Goal: Information Seeking & Learning: Learn about a topic

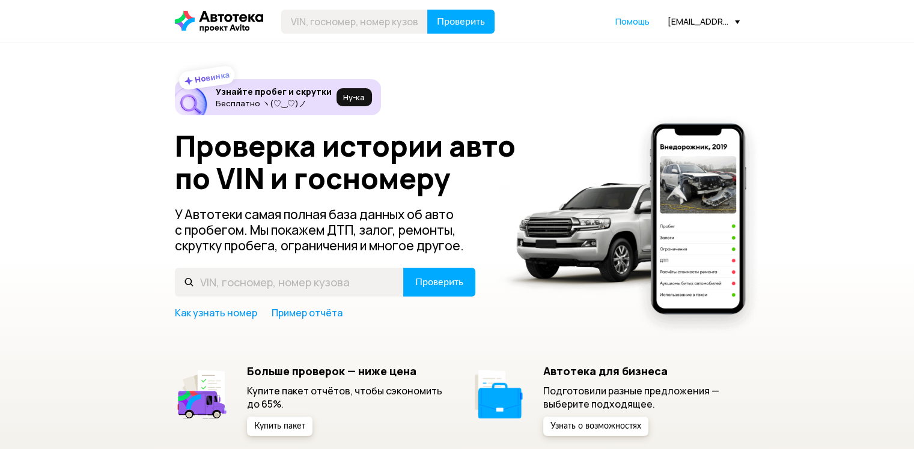
click at [699, 25] on div "[EMAIL_ADDRESS][DOMAIN_NAME]" at bounding box center [703, 21] width 72 height 11
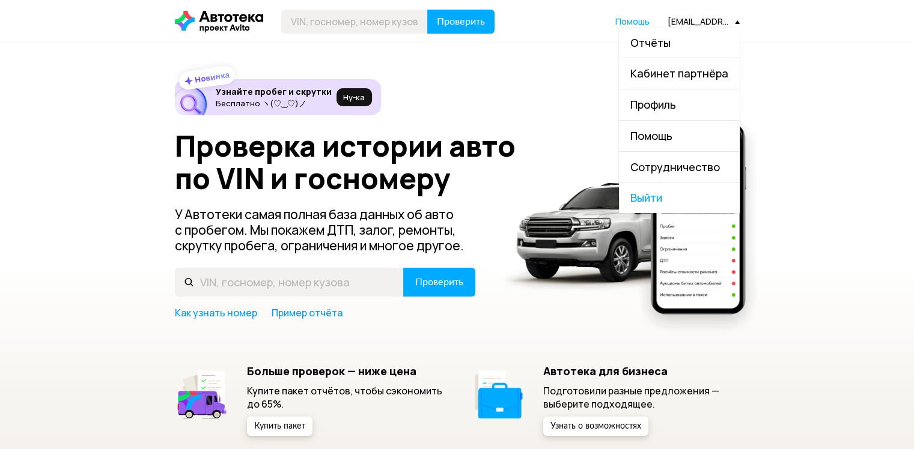
click at [680, 48] on link "Отчёты" at bounding box center [679, 43] width 121 height 31
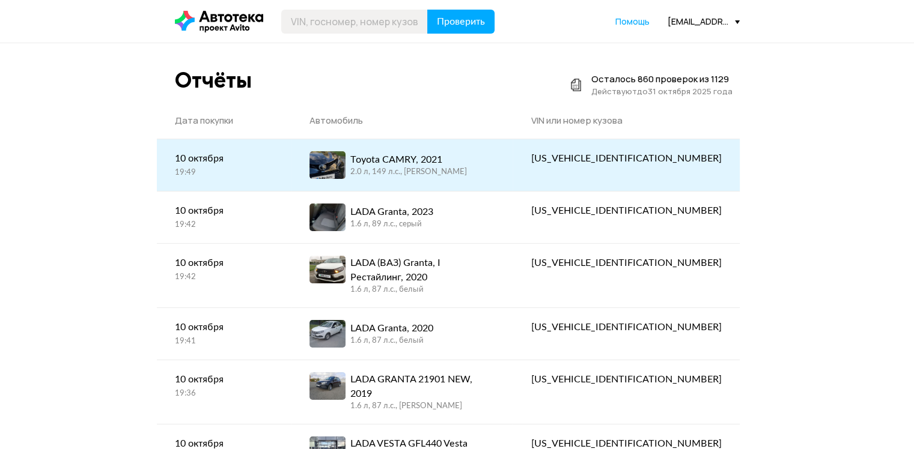
click at [450, 180] on link "Toyota CAMRY, 2021 2.0 л, 149 л.c., [PERSON_NAME]" at bounding box center [401, 165] width 221 height 52
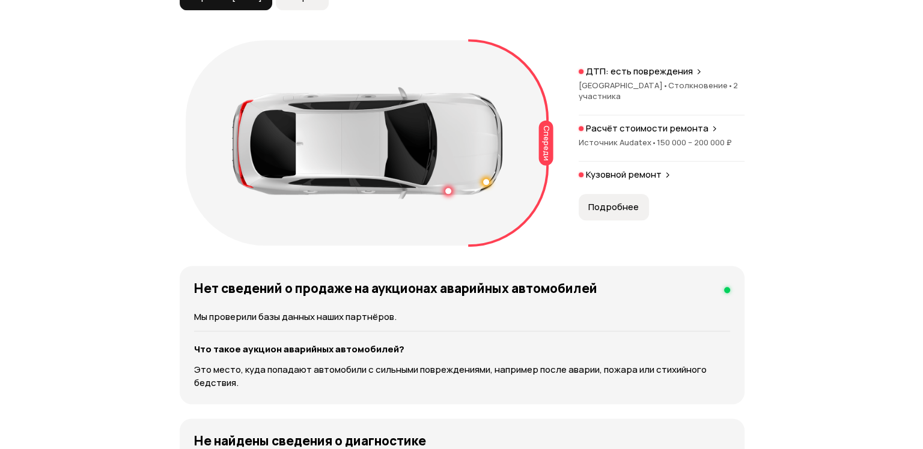
scroll to position [1442, 0]
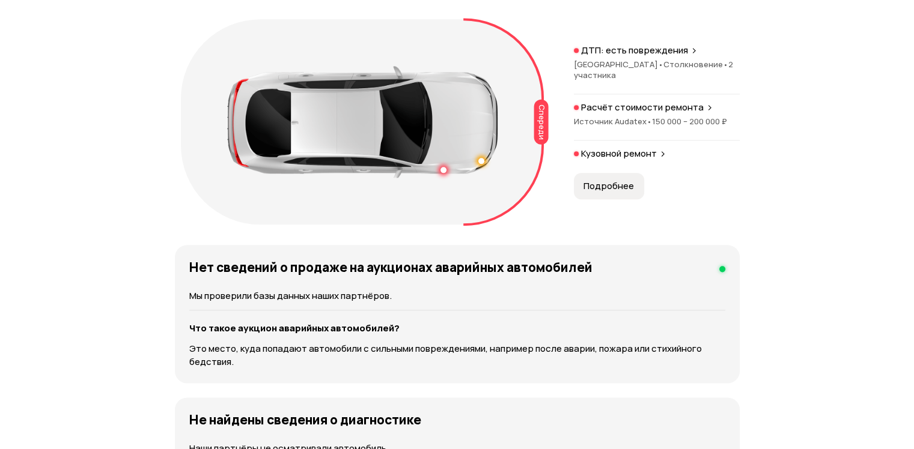
click at [594, 192] on span "Подробнее" at bounding box center [608, 186] width 50 height 12
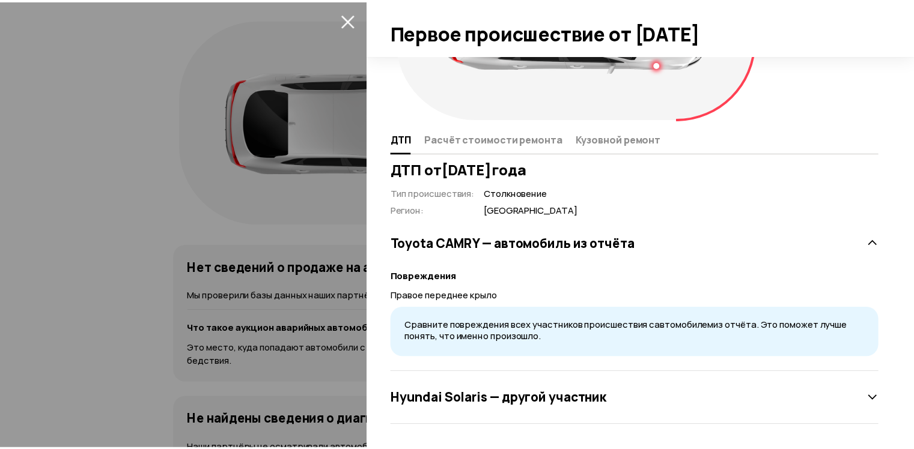
scroll to position [0, 0]
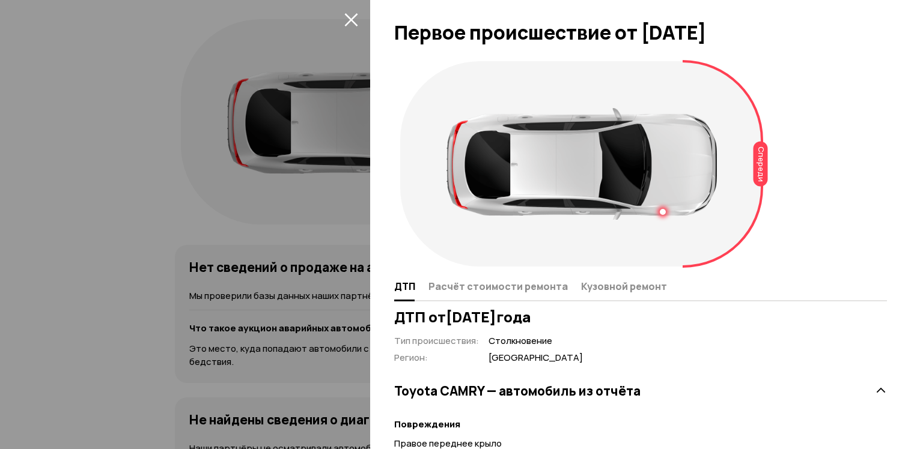
click at [344, 20] on icon "закрыть" at bounding box center [351, 20] width 14 height 14
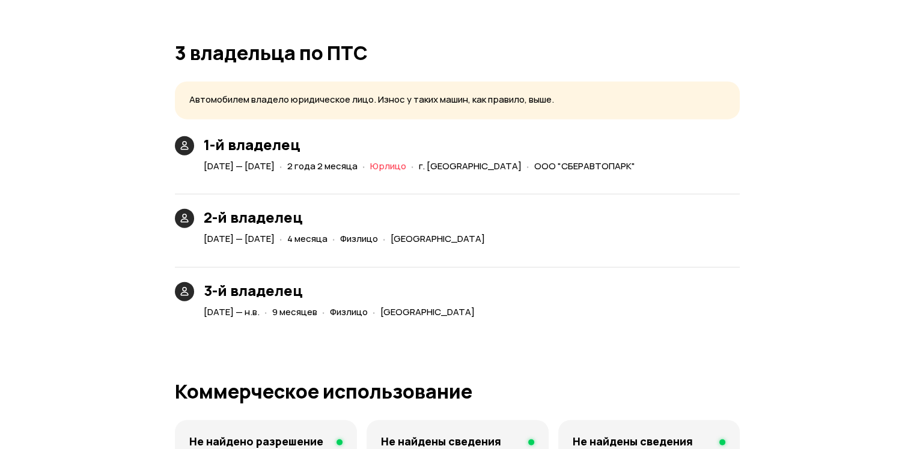
scroll to position [2883, 0]
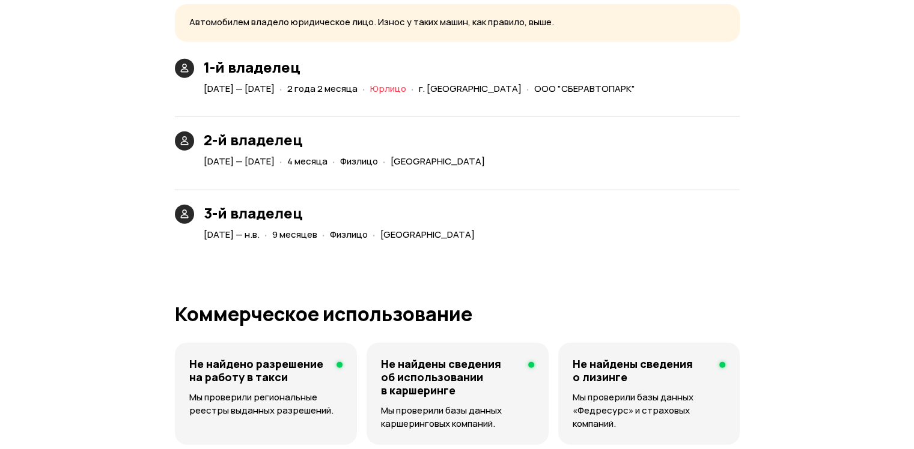
click at [276, 76] on h3 "1-й владелец" at bounding box center [422, 67] width 436 height 17
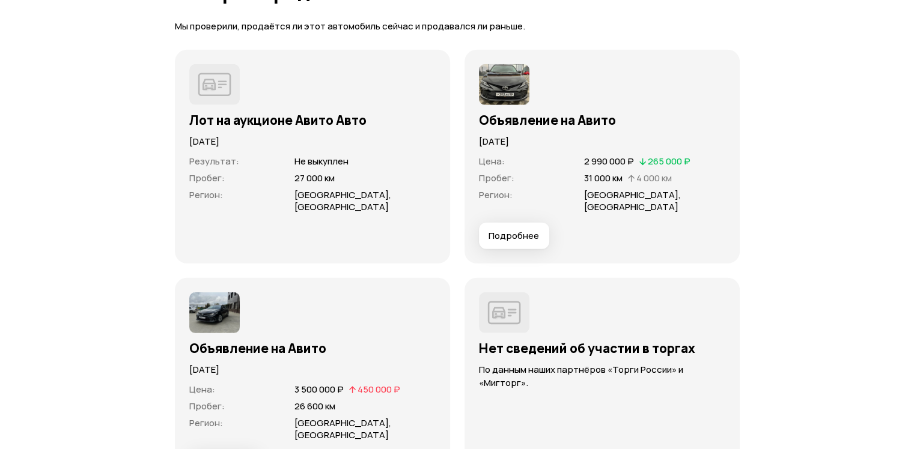
scroll to position [3604, 0]
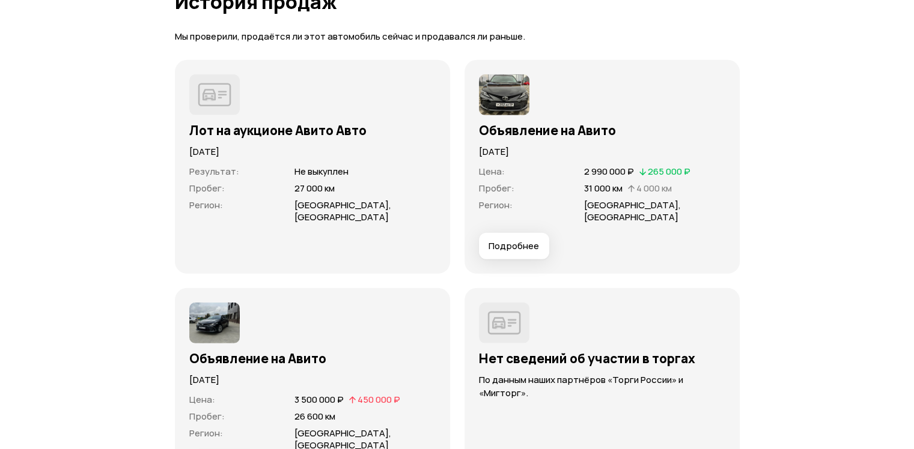
click at [503, 252] on span "Подробнее" at bounding box center [513, 246] width 50 height 12
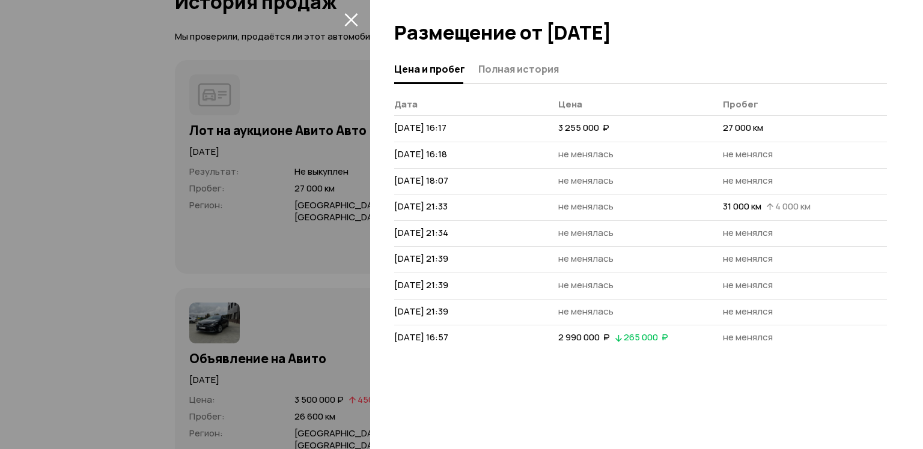
click at [349, 22] on icon "закрыть" at bounding box center [351, 20] width 14 height 14
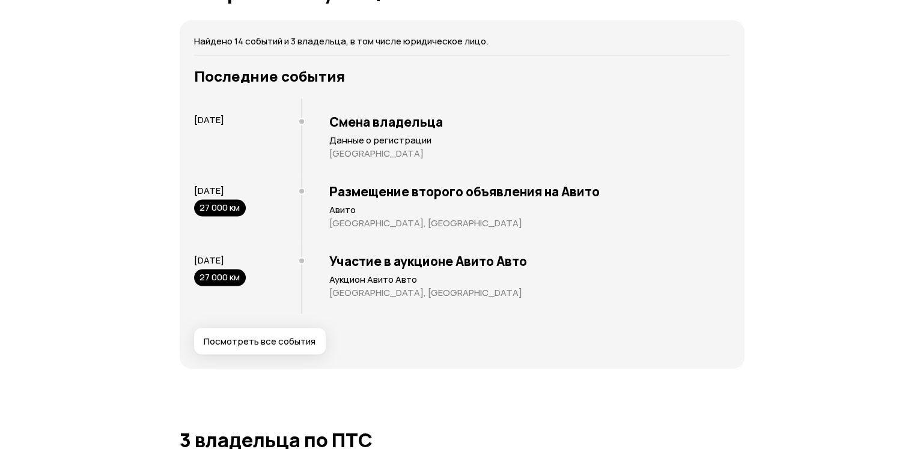
scroll to position [2417, 0]
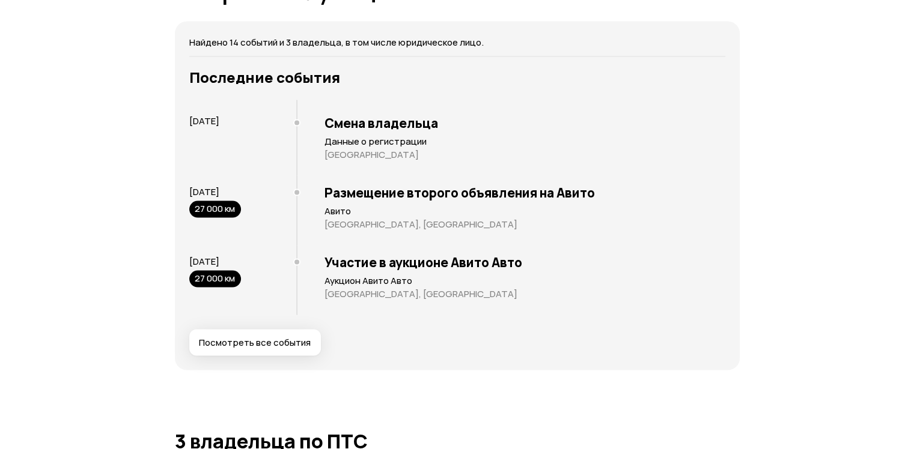
click at [281, 349] on span "Посмотреть все события" at bounding box center [255, 343] width 112 height 12
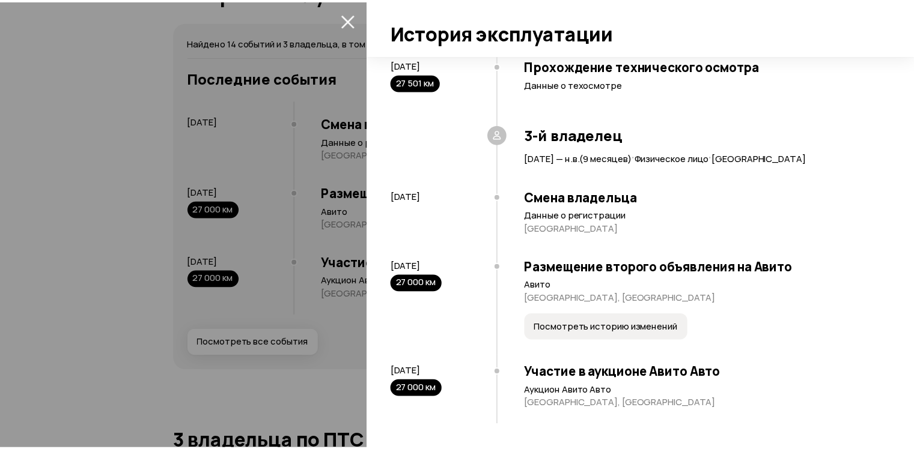
scroll to position [1028, 0]
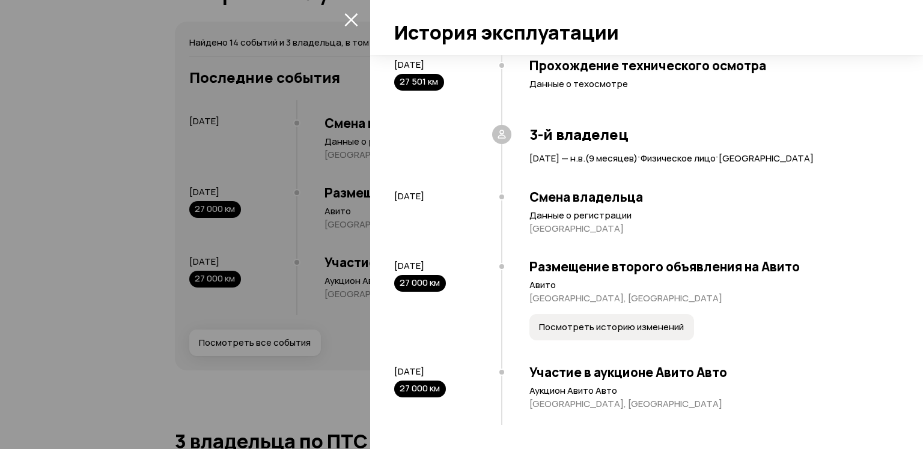
click at [350, 24] on icon "закрыть" at bounding box center [351, 20] width 14 height 14
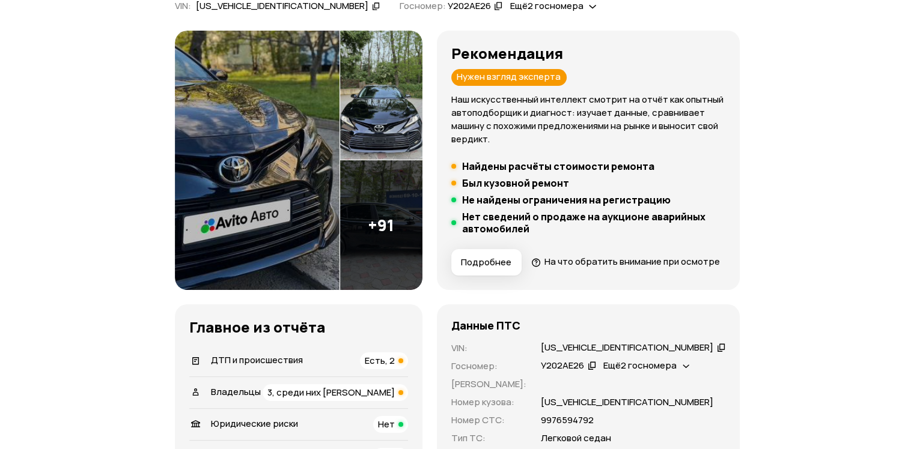
scroll to position [119, 0]
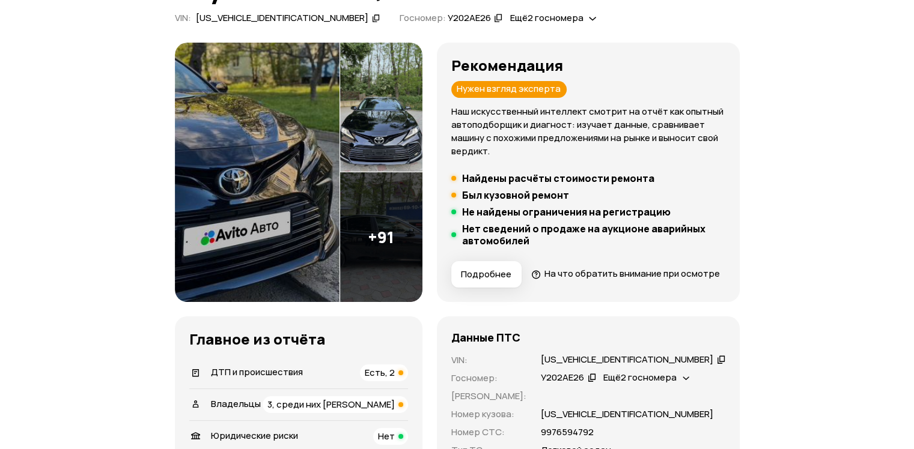
click at [303, 191] on img at bounding box center [257, 172] width 165 height 259
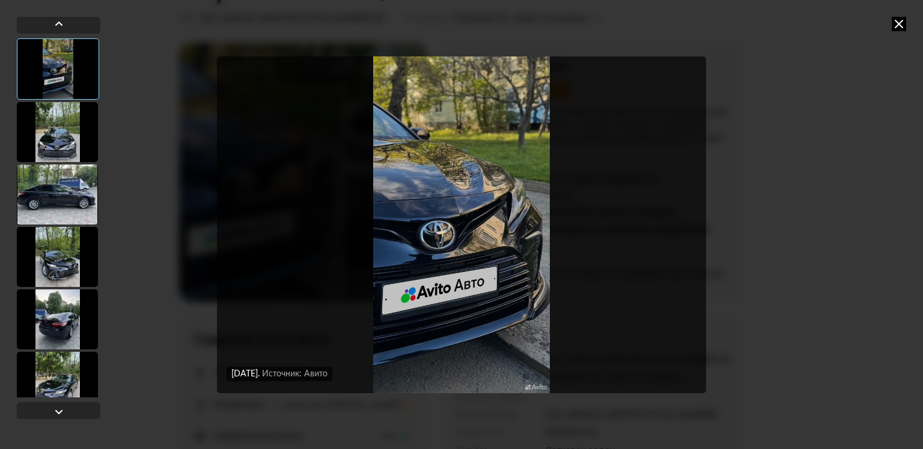
click at [900, 22] on icon at bounding box center [898, 24] width 14 height 14
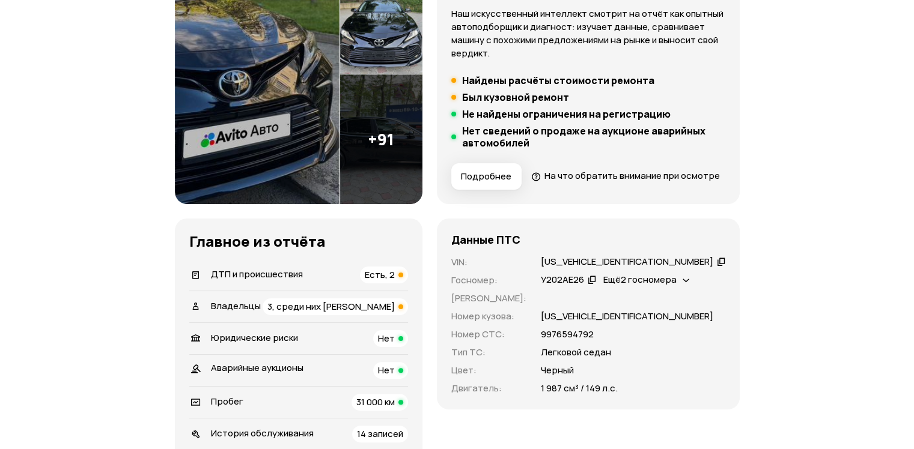
scroll to position [59, 0]
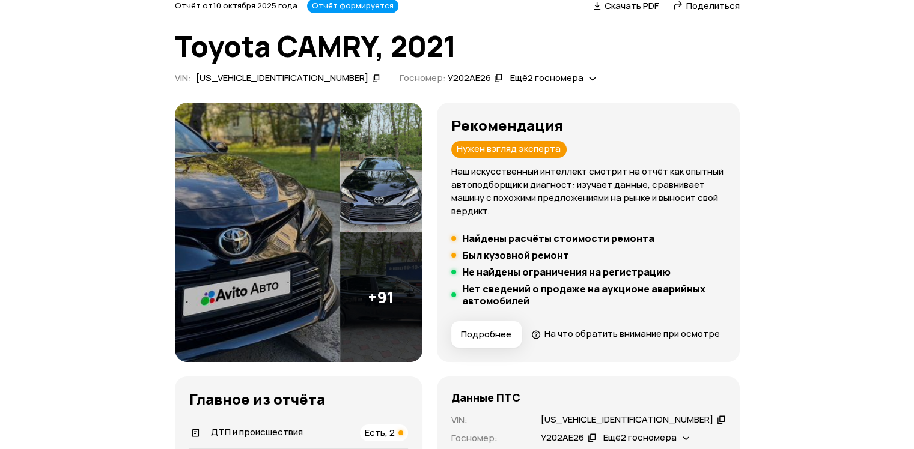
click at [260, 253] on img at bounding box center [257, 232] width 165 height 259
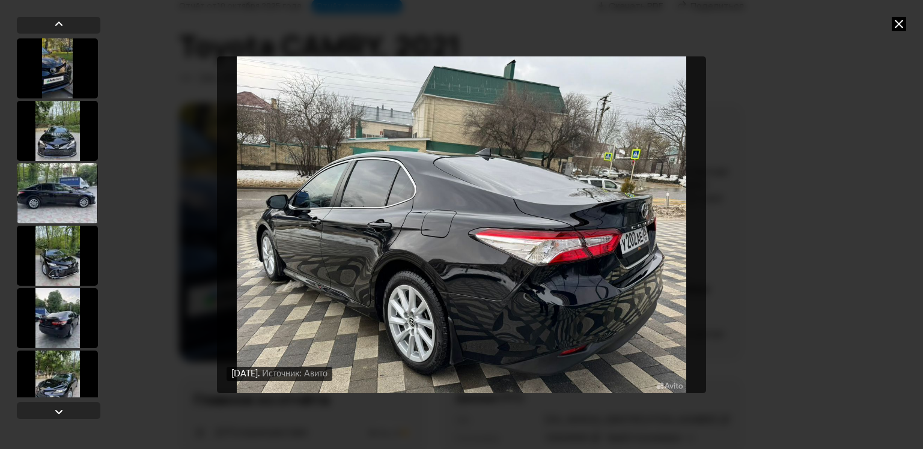
click at [893, 23] on icon at bounding box center [898, 24] width 14 height 14
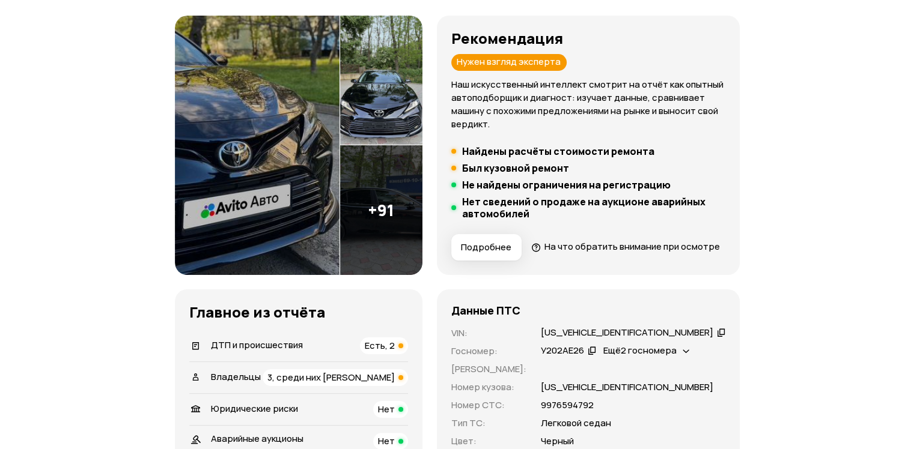
scroll to position [119, 0]
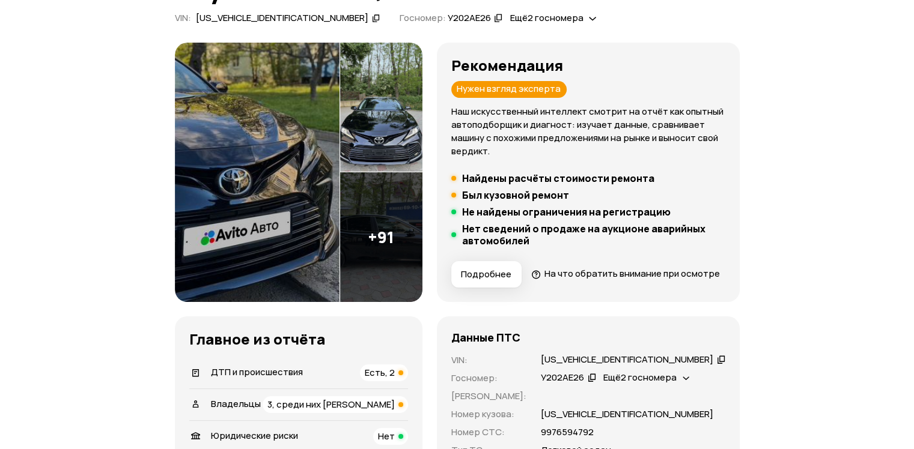
click at [521, 267] on button "Подробнее" at bounding box center [486, 274] width 70 height 26
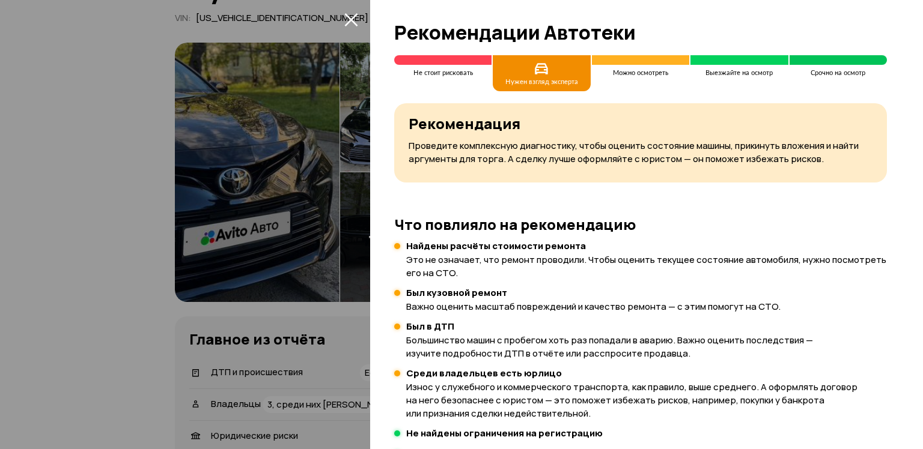
click at [97, 259] on div at bounding box center [461, 224] width 923 height 449
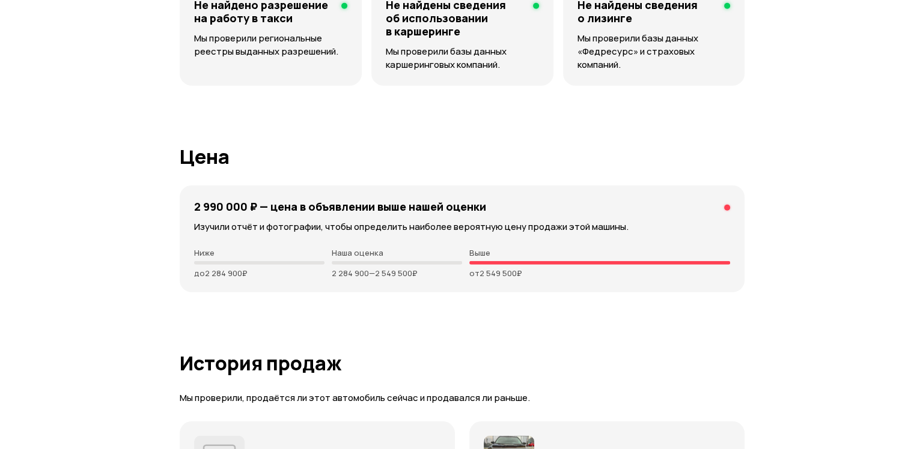
scroll to position [3603, 0]
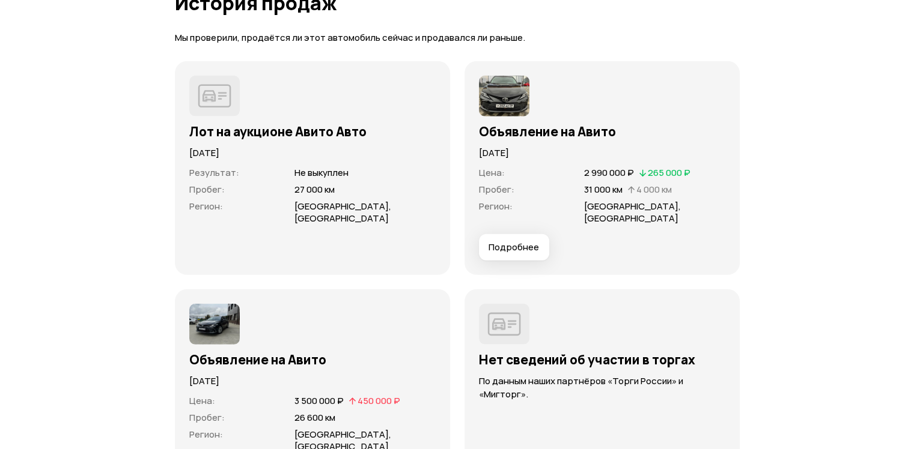
click at [524, 261] on button "Подробнее" at bounding box center [514, 247] width 70 height 26
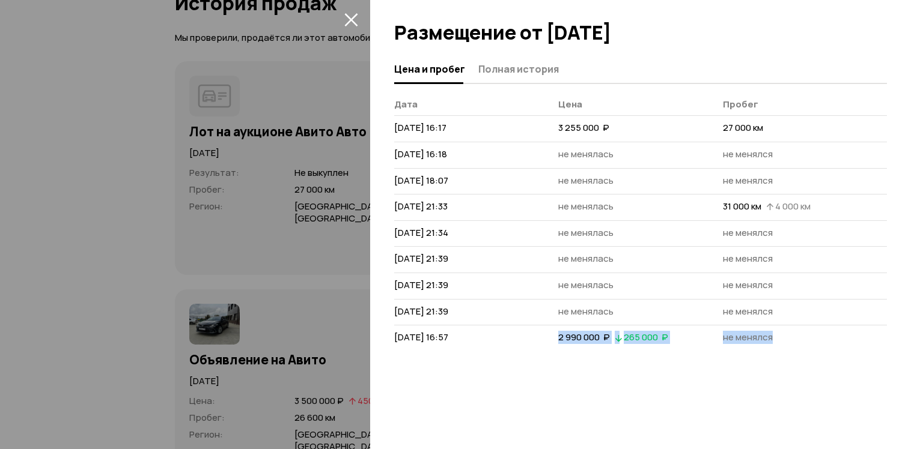
drag, startPoint x: 557, startPoint y: 339, endPoint x: 793, endPoint y: 339, distance: 236.1
click at [793, 339] on tr "[DATE] 16:57 2 990 000  ₽   265 000  ₽ не менялся" at bounding box center [640, 339] width 493 height 26
click at [605, 326] on td "2 990 000  ₽   265 000  ₽" at bounding box center [640, 339] width 164 height 26
click at [490, 72] on span "Полная история" at bounding box center [518, 69] width 80 height 12
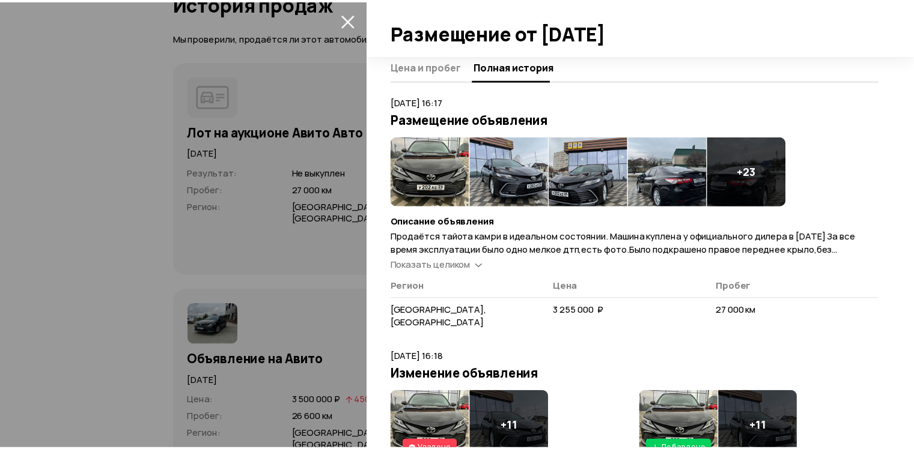
scroll to position [0, 0]
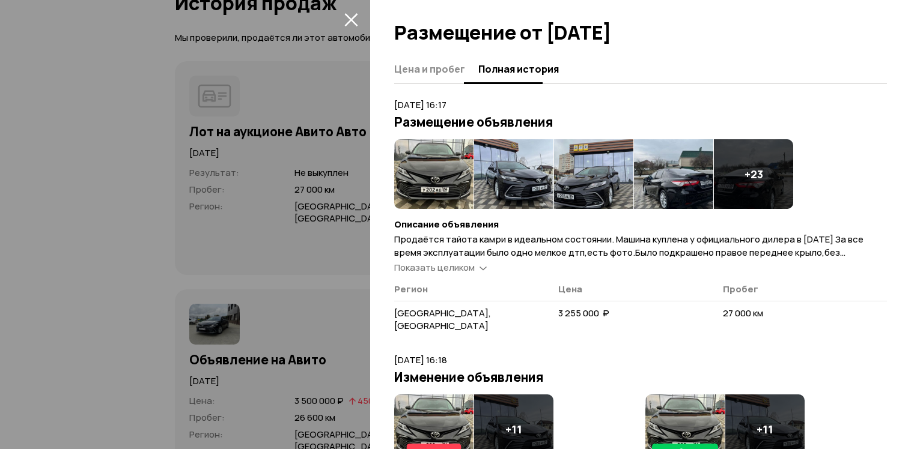
click at [432, 68] on span "Цена и пробег" at bounding box center [429, 69] width 71 height 12
